Goal: Task Accomplishment & Management: Use online tool/utility

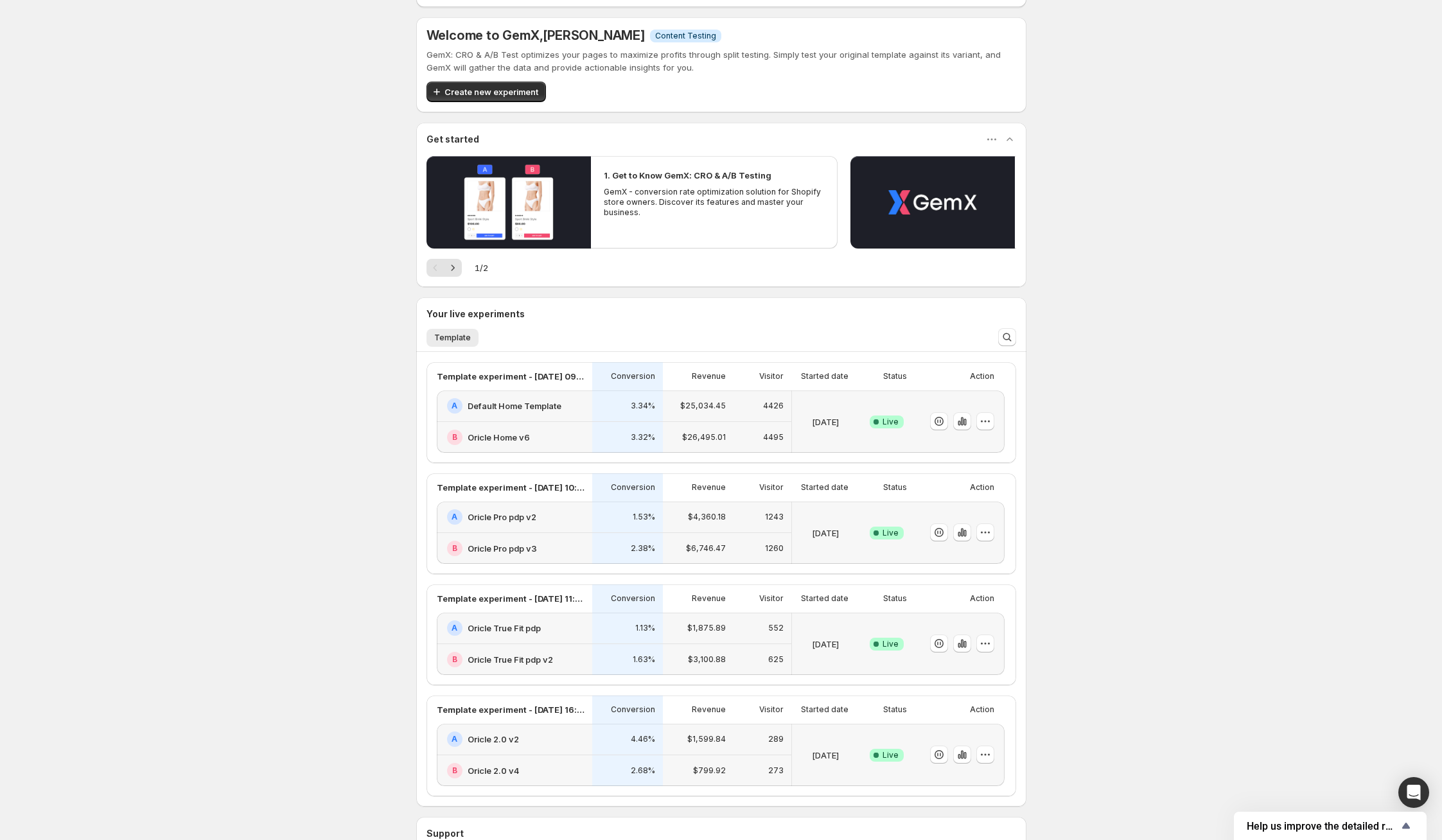
scroll to position [79, 0]
click at [579, 739] on div "A Oricle 2.0 v2" at bounding box center [516, 737] width 137 height 15
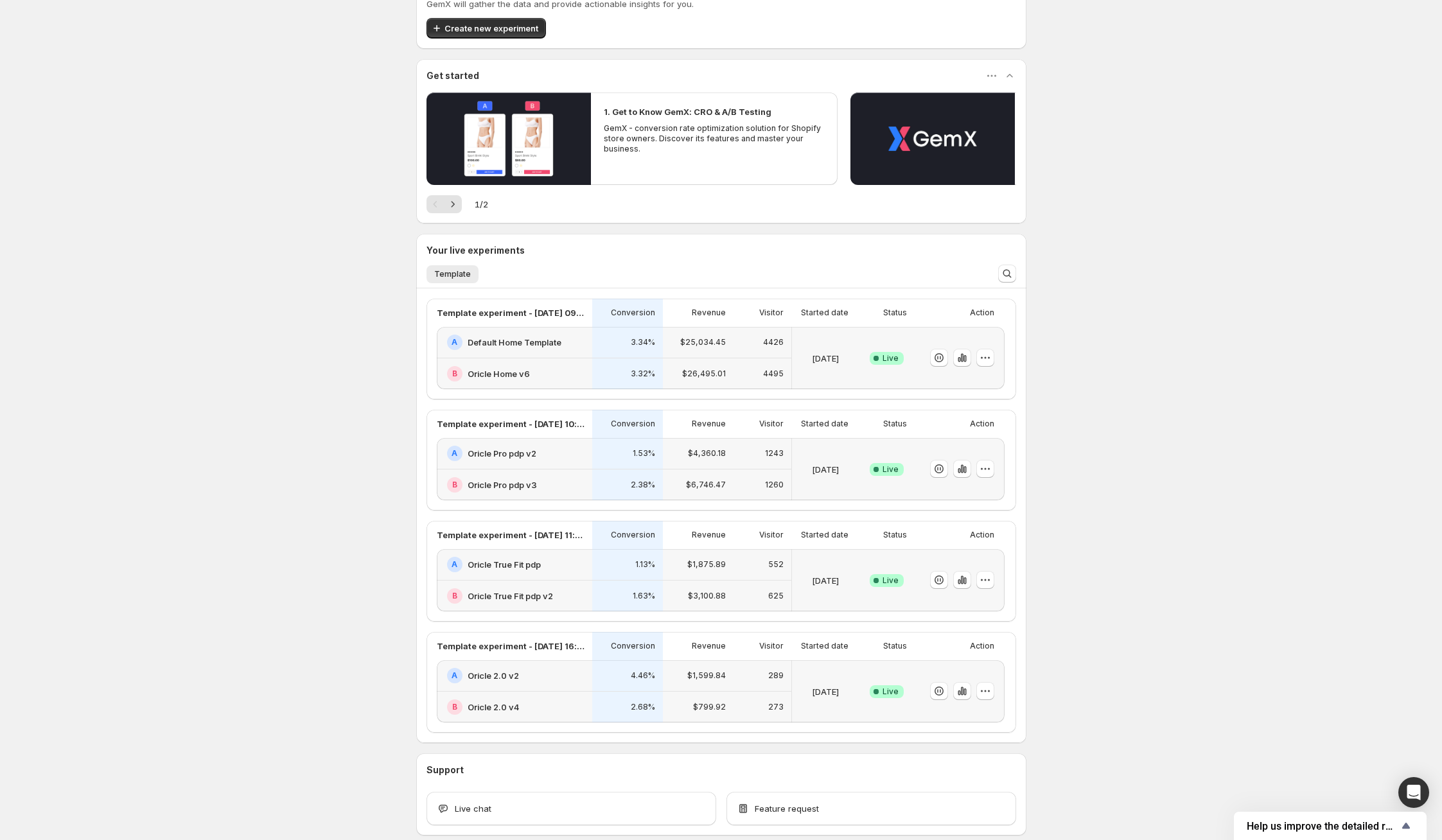
scroll to position [147, 0]
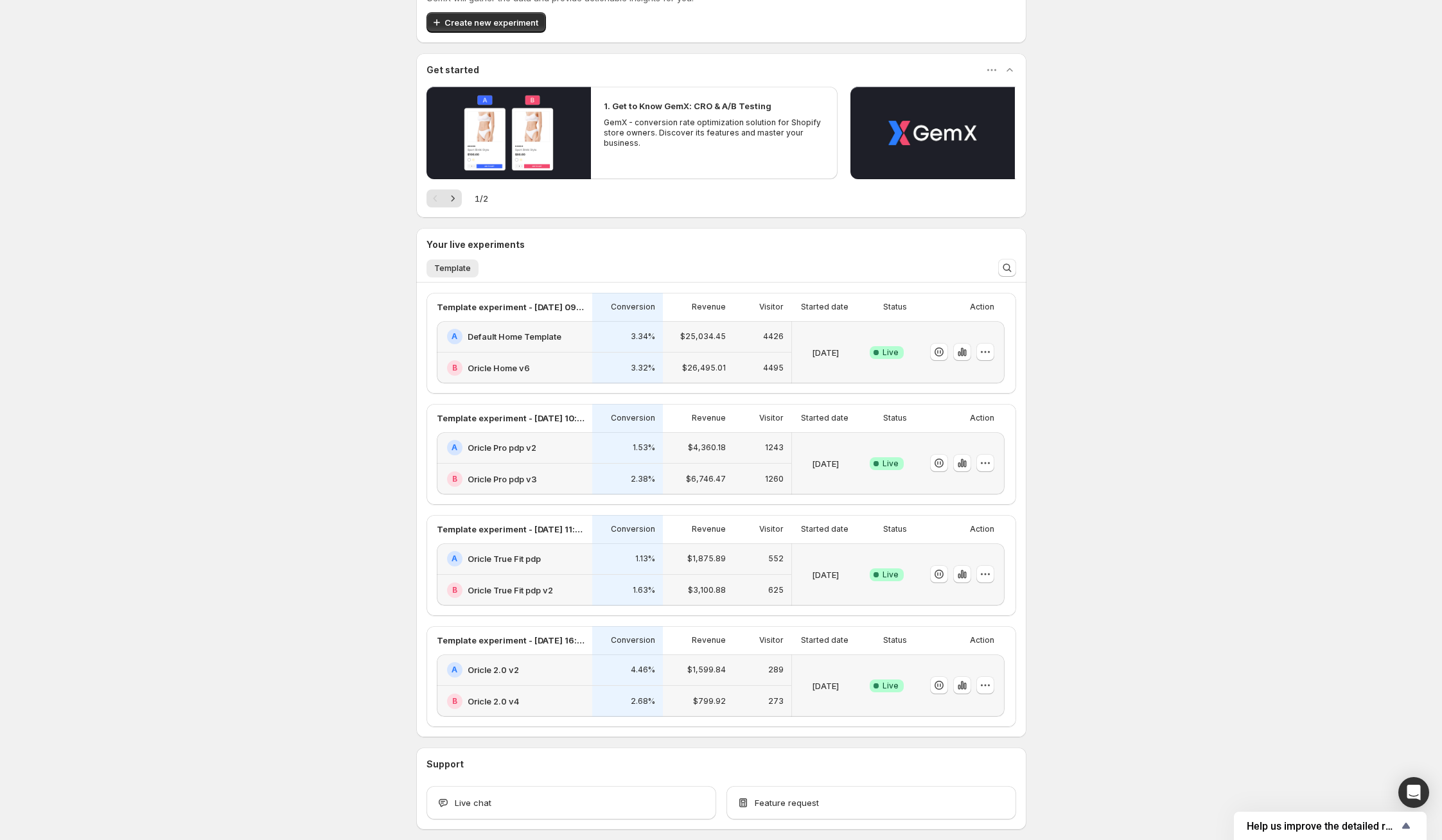
click at [699, 690] on div "$799.92" at bounding box center [698, 701] width 70 height 32
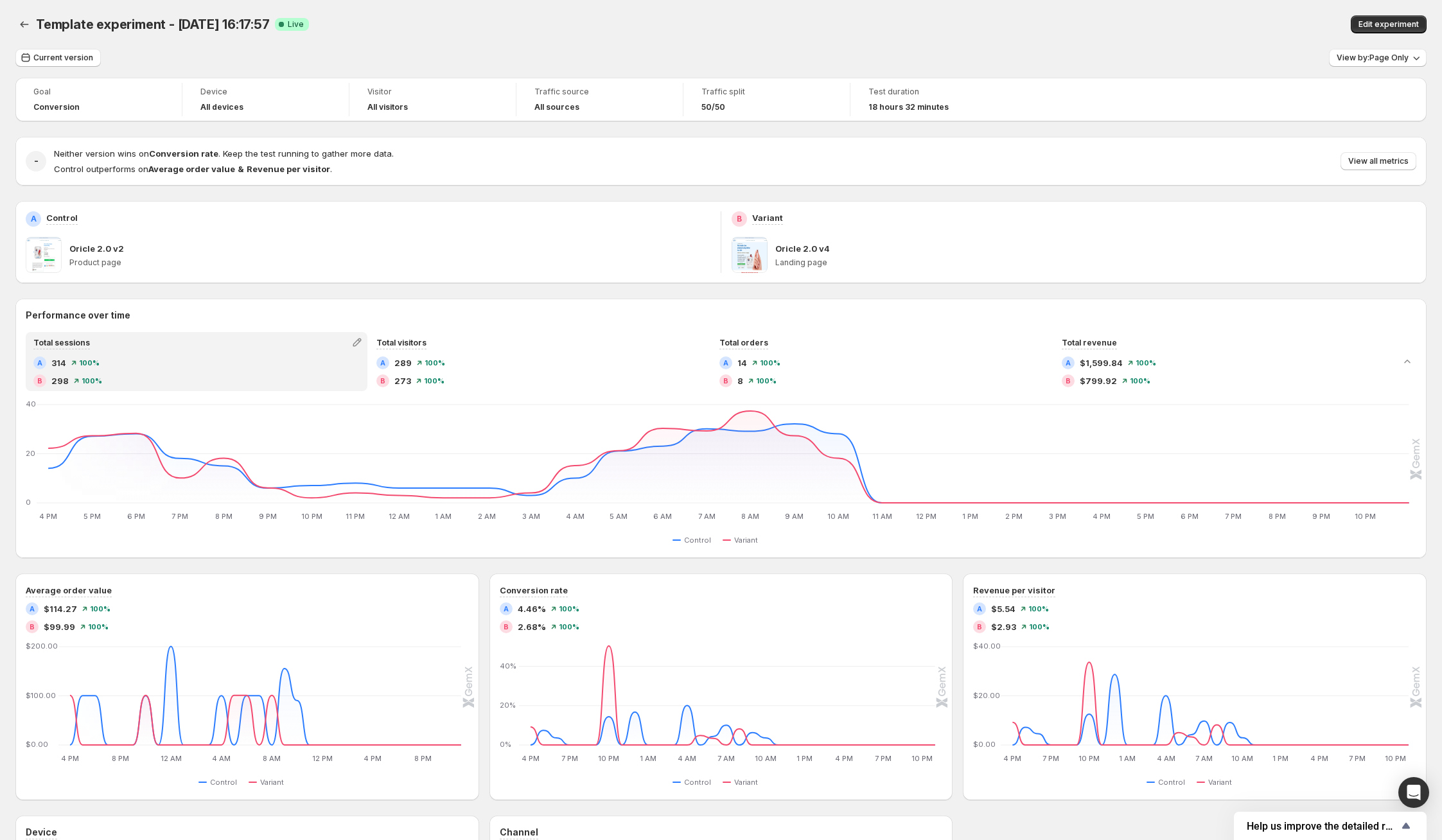
scroll to position [147, 0]
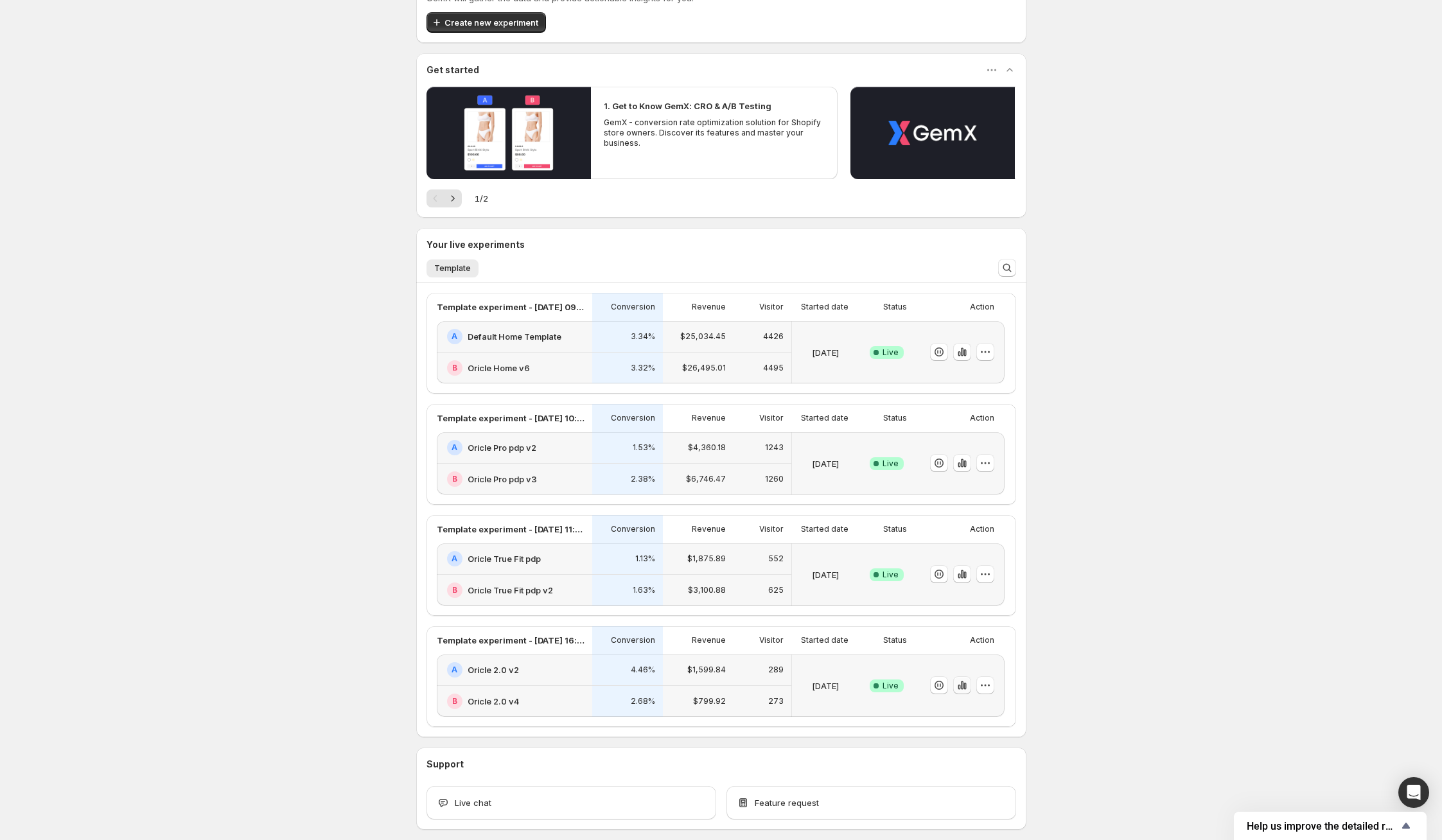
click at [966, 684] on icon "button" at bounding box center [965, 686] width 3 height 7
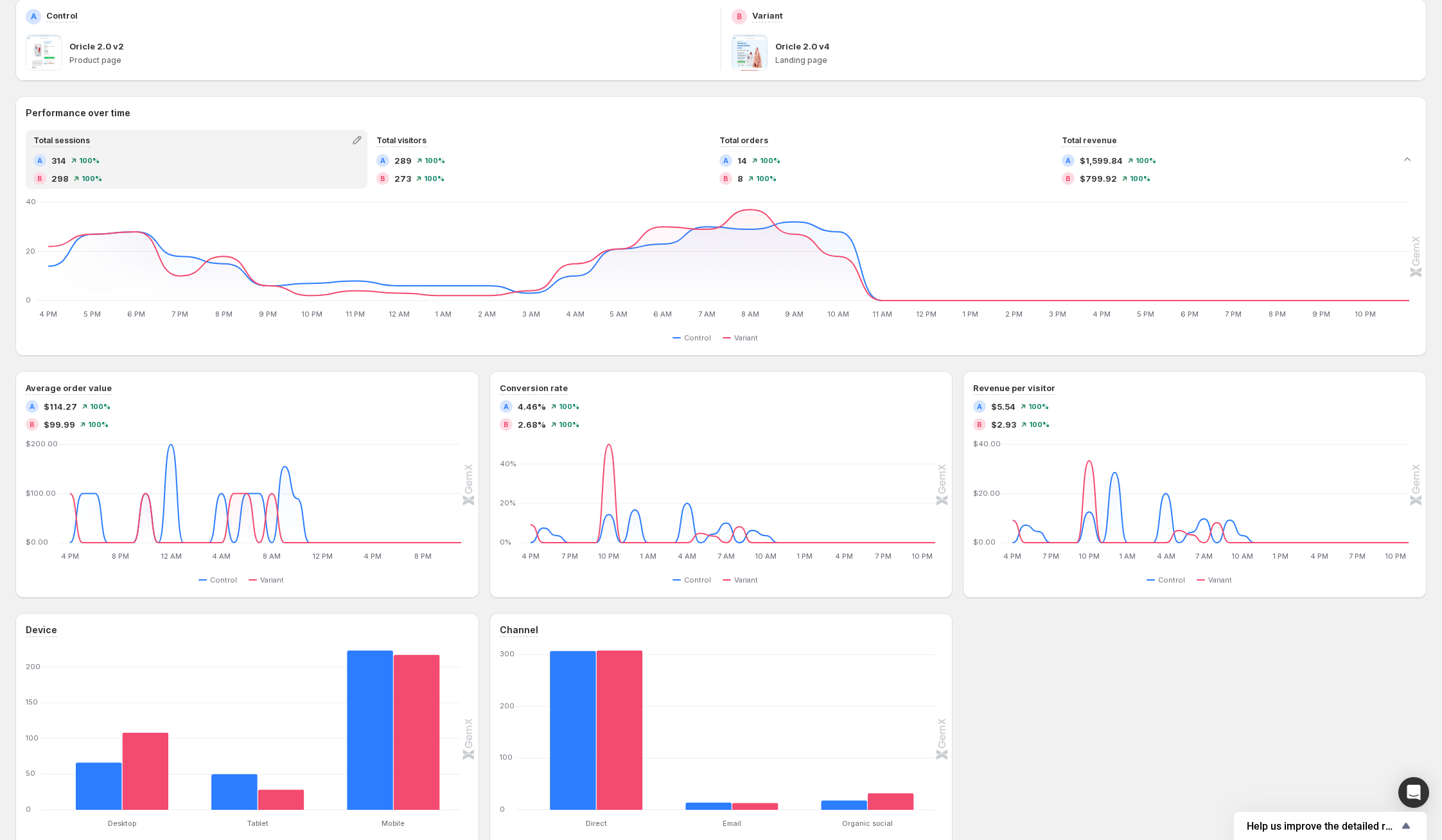
scroll to position [204, 0]
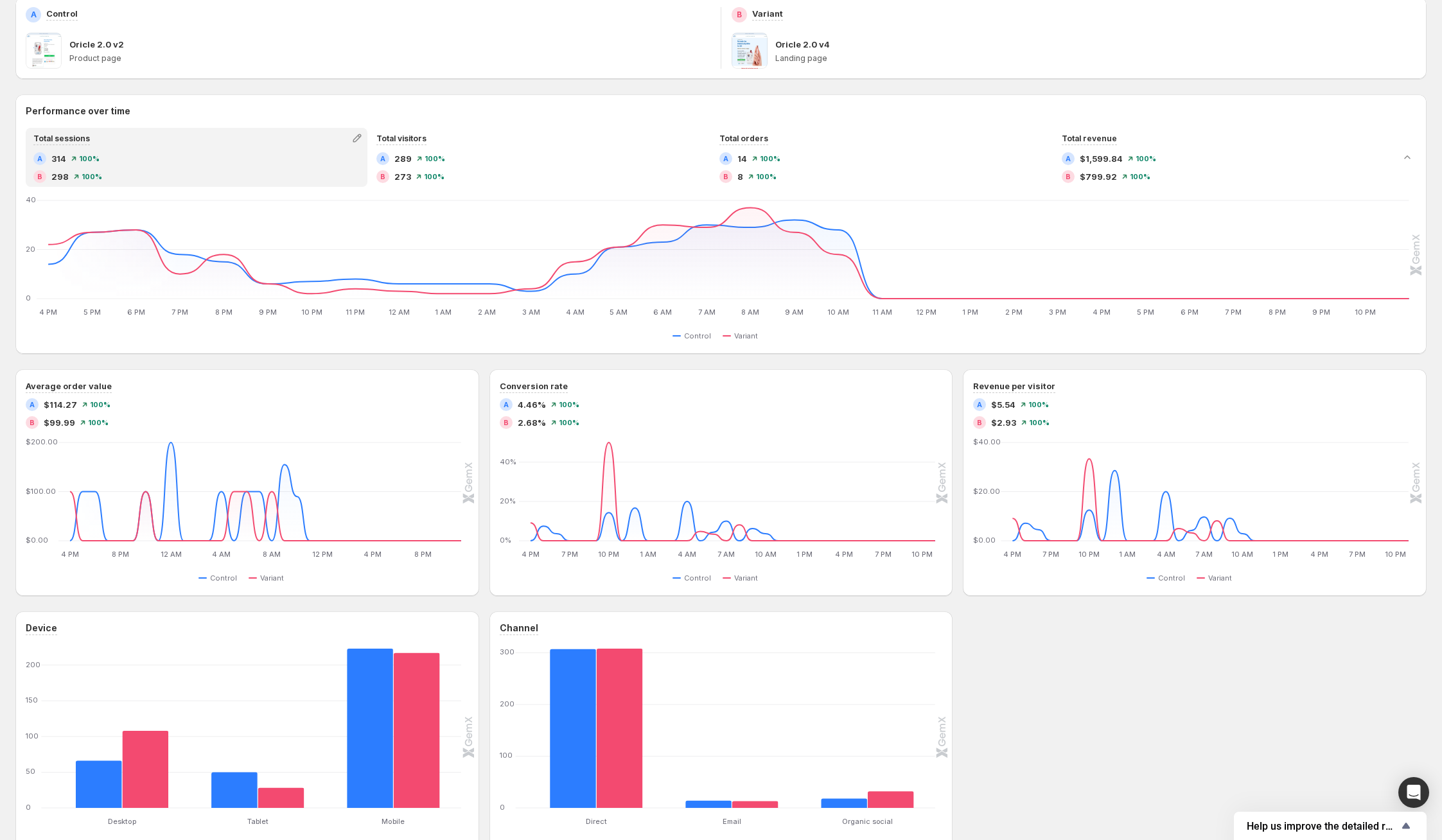
click at [1148, 697] on div "Device Desktop Desktop Tablet Tablet Mobile Mobile [PHONE_NUMBER] Control Varia…" at bounding box center [721, 737] width 1411 height 251
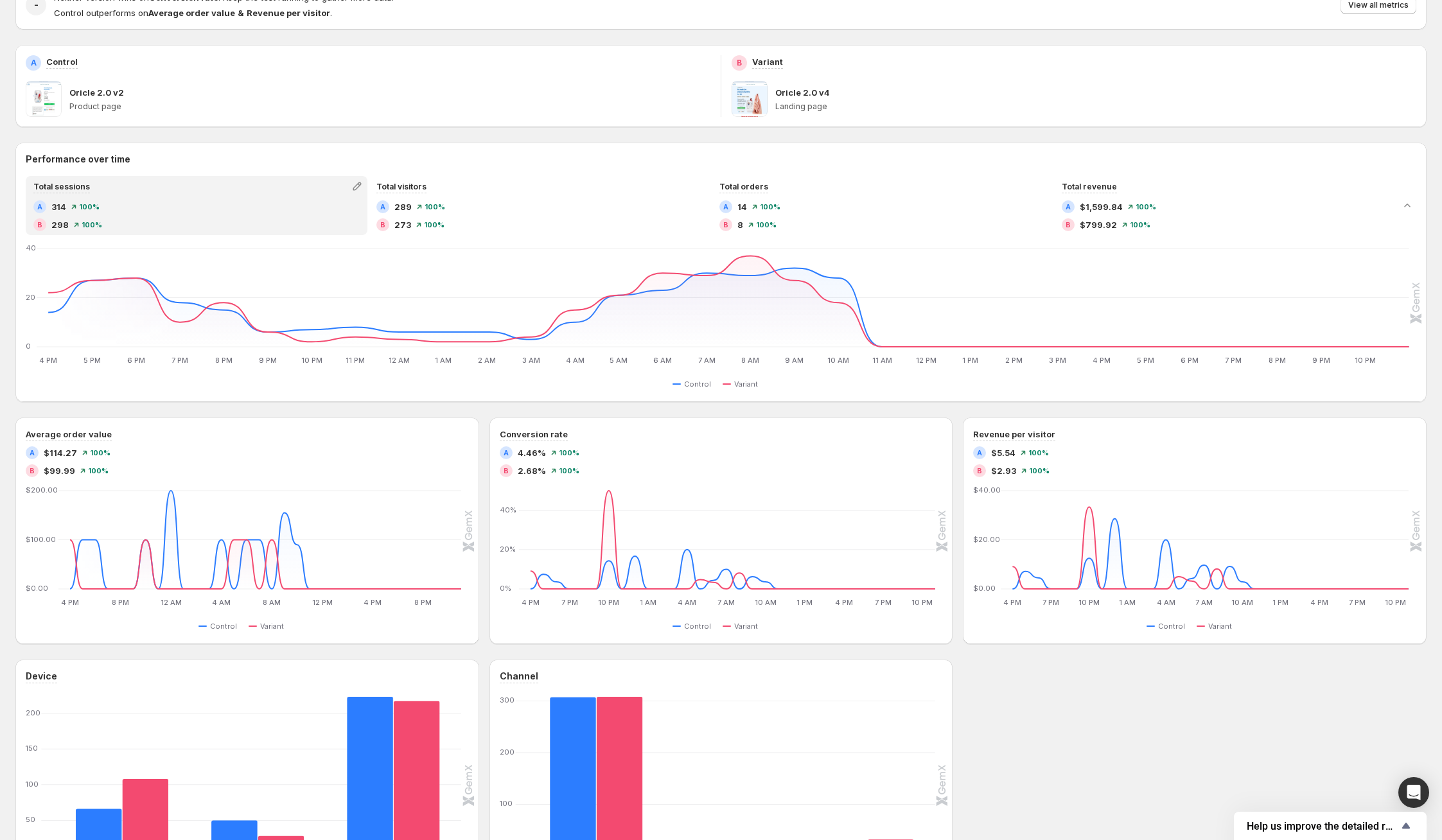
scroll to position [154, 0]
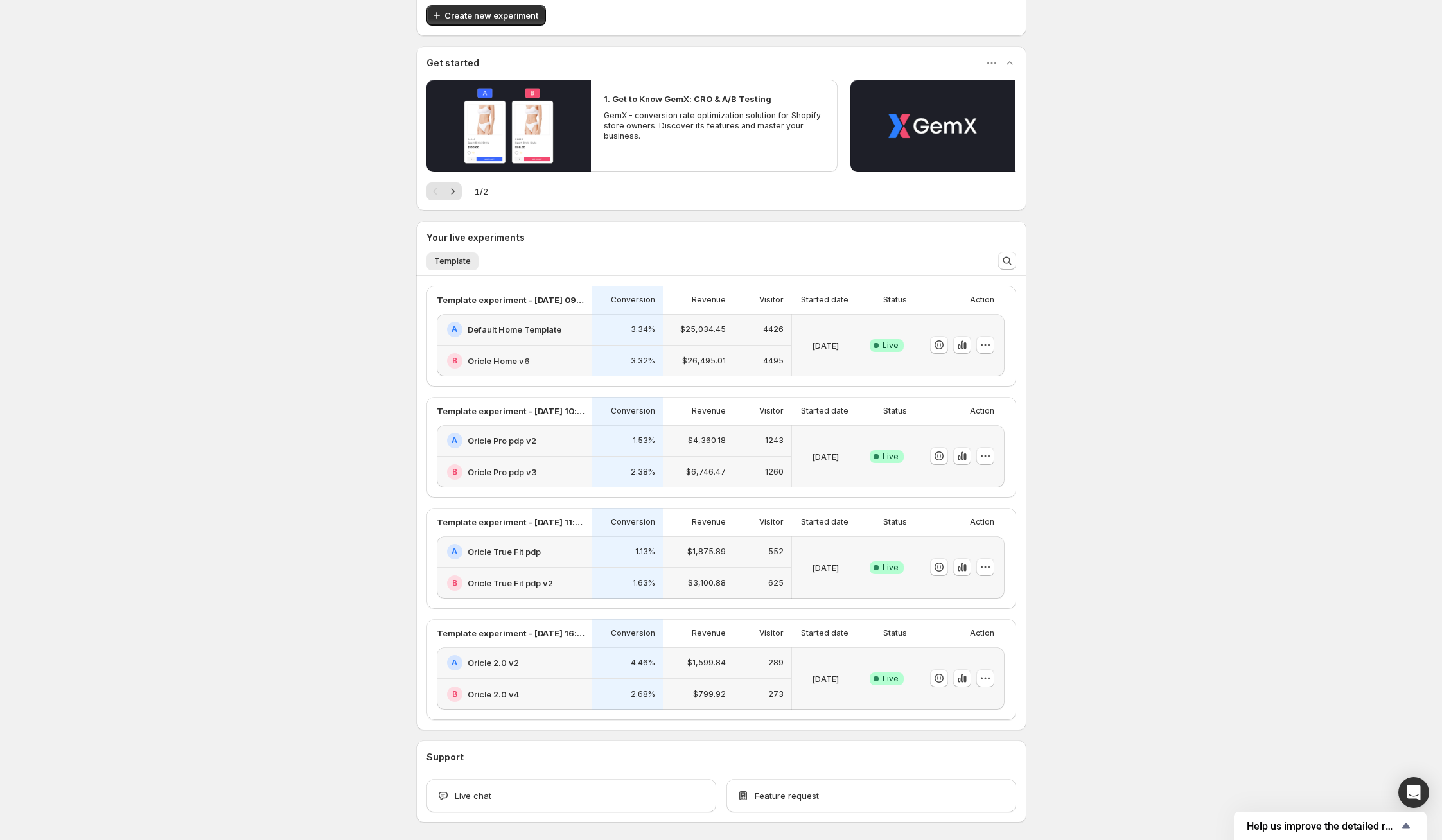
scroll to position [147, 0]
